Goal: Information Seeking & Learning: Learn about a topic

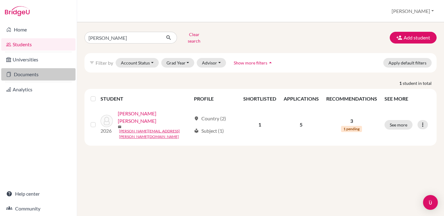
click at [24, 77] on link "Documents" at bounding box center [38, 74] width 74 height 12
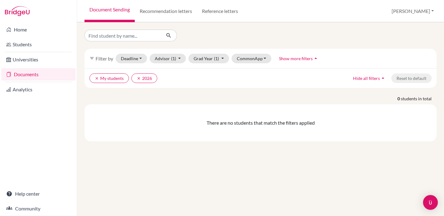
click at [422, 13] on button "[PERSON_NAME]" at bounding box center [413, 11] width 48 height 12
click at [408, 35] on link "School Settings" at bounding box center [388, 35] width 49 height 10
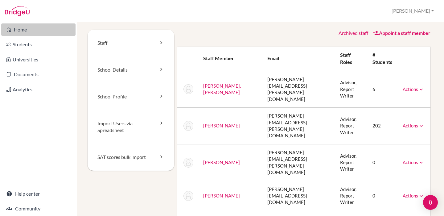
click at [19, 31] on link "Home" at bounding box center [38, 29] width 74 height 12
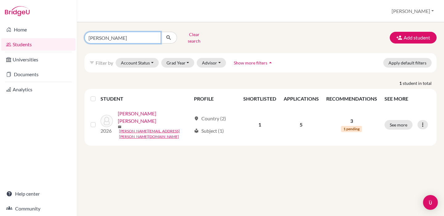
click at [100, 33] on input "[PERSON_NAME]" at bounding box center [122, 38] width 76 height 12
click at [100, 33] on input "velasco" at bounding box center [122, 38] width 76 height 12
type input "[DEMOGRAPHIC_DATA]"
click at [169, 35] on button "submit" at bounding box center [169, 38] width 16 height 12
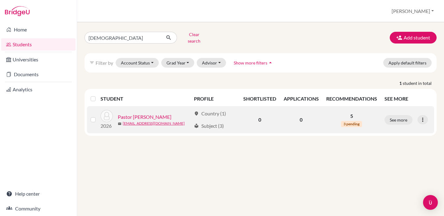
click at [167, 113] on link "Pastor [PERSON_NAME]" at bounding box center [145, 116] width 54 height 7
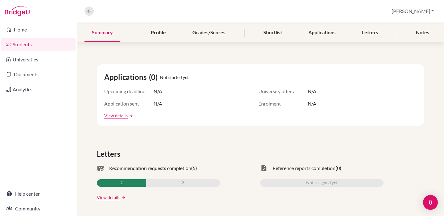
scroll to position [70, 0]
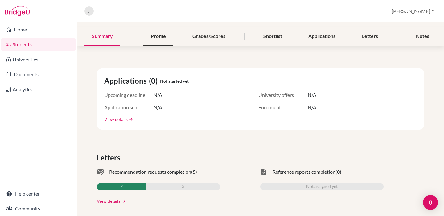
click at [165, 35] on div "Profile" at bounding box center [158, 36] width 30 height 18
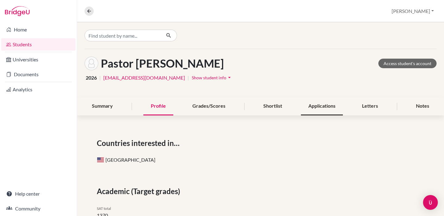
click at [309, 104] on div "Applications" at bounding box center [322, 106] width 42 height 18
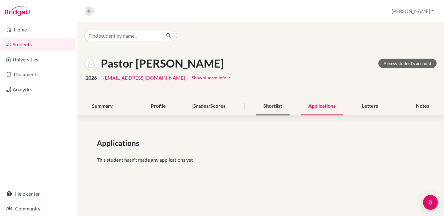
click at [272, 105] on div "Shortlist" at bounding box center [273, 106] width 34 height 18
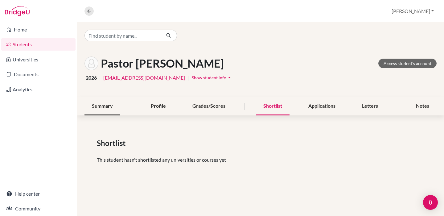
click at [108, 103] on div "Summary" at bounding box center [102, 106] width 36 height 18
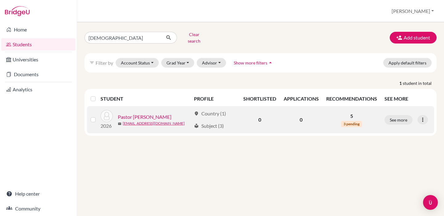
click at [143, 113] on link "Pastor [PERSON_NAME]" at bounding box center [145, 116] width 54 height 7
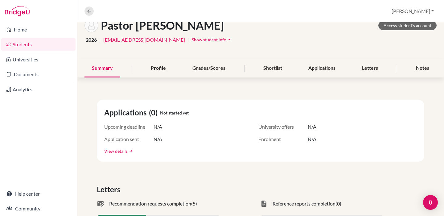
scroll to position [39, 0]
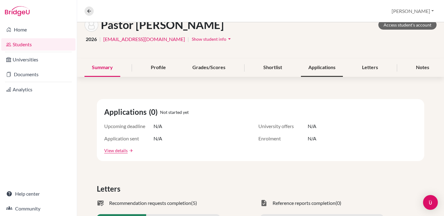
click at [321, 69] on div "Applications" at bounding box center [322, 68] width 42 height 18
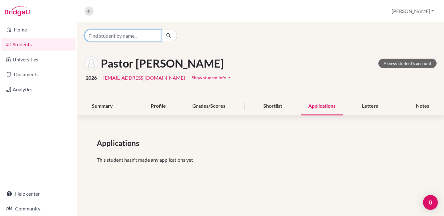
click at [117, 32] on input "Find student by name..." at bounding box center [122, 36] width 76 height 12
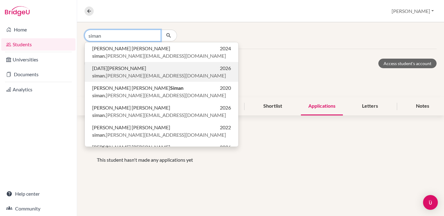
type input "siman"
click at [119, 74] on span "siman .[PERSON_NAME][EMAIL_ADDRESS][DOMAIN_NAME]" at bounding box center [159, 75] width 134 height 7
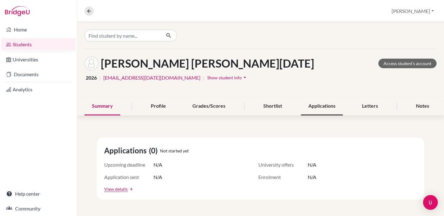
click at [312, 107] on div "Applications" at bounding box center [322, 106] width 42 height 18
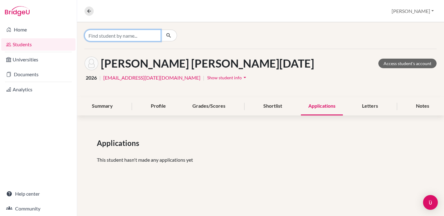
click at [130, 37] on input "Find student by name..." at bounding box center [122, 36] width 76 height 12
click at [241, 35] on div at bounding box center [260, 35] width 367 height 26
click at [136, 34] on input "Find student by name..." at bounding box center [122, 36] width 76 height 12
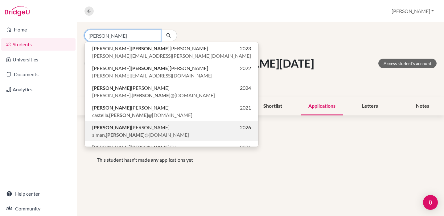
type input "[PERSON_NAME]"
click at [120, 125] on span "[PERSON_NAME] [PERSON_NAME]" at bounding box center [130, 127] width 77 height 7
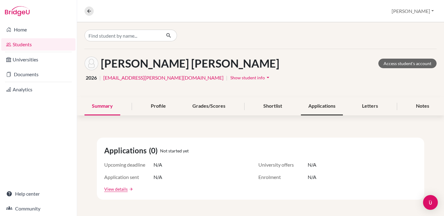
click at [335, 104] on div "Applications" at bounding box center [322, 106] width 42 height 18
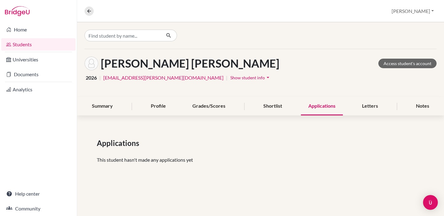
click at [93, 13] on nav "Overview Student details" at bounding box center [91, 10] width 14 height 9
click at [91, 13] on icon at bounding box center [89, 11] width 6 height 6
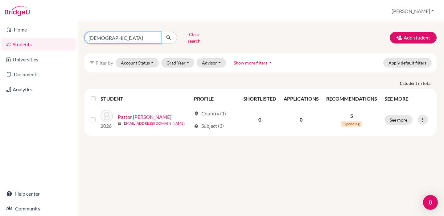
click at [94, 39] on input "[DEMOGRAPHIC_DATA]" at bounding box center [122, 38] width 76 height 12
type input "p"
type input "[PERSON_NAME]"
click at [169, 35] on button "submit" at bounding box center [169, 38] width 16 height 12
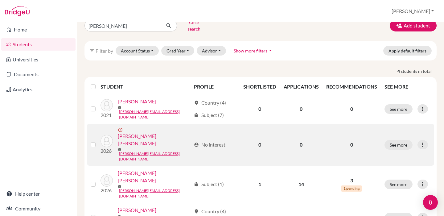
scroll to position [12, 0]
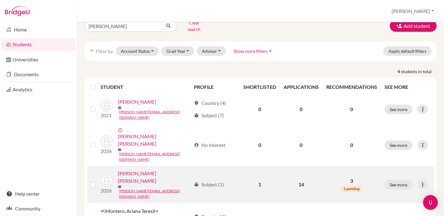
click at [164, 169] on link "[PERSON_NAME] [PERSON_NAME]" at bounding box center [154, 176] width 73 height 15
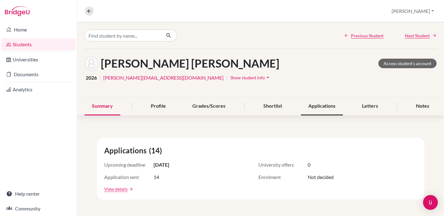
click at [315, 108] on div "Applications" at bounding box center [322, 106] width 42 height 18
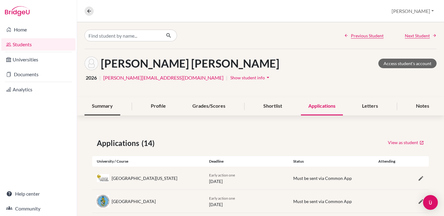
click at [106, 107] on div "Summary" at bounding box center [102, 106] width 36 height 18
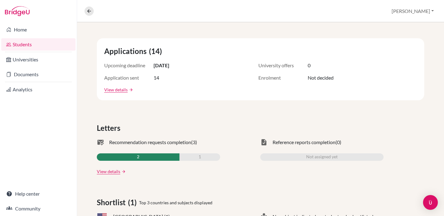
scroll to position [128, 0]
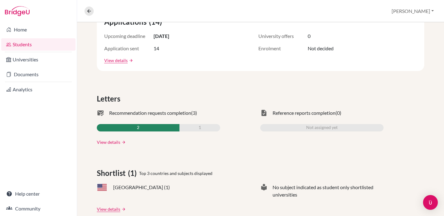
click at [112, 143] on link "View details" at bounding box center [108, 142] width 23 height 6
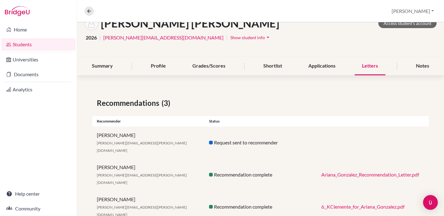
scroll to position [39, 0]
